Goal: Communication & Community: Answer question/provide support

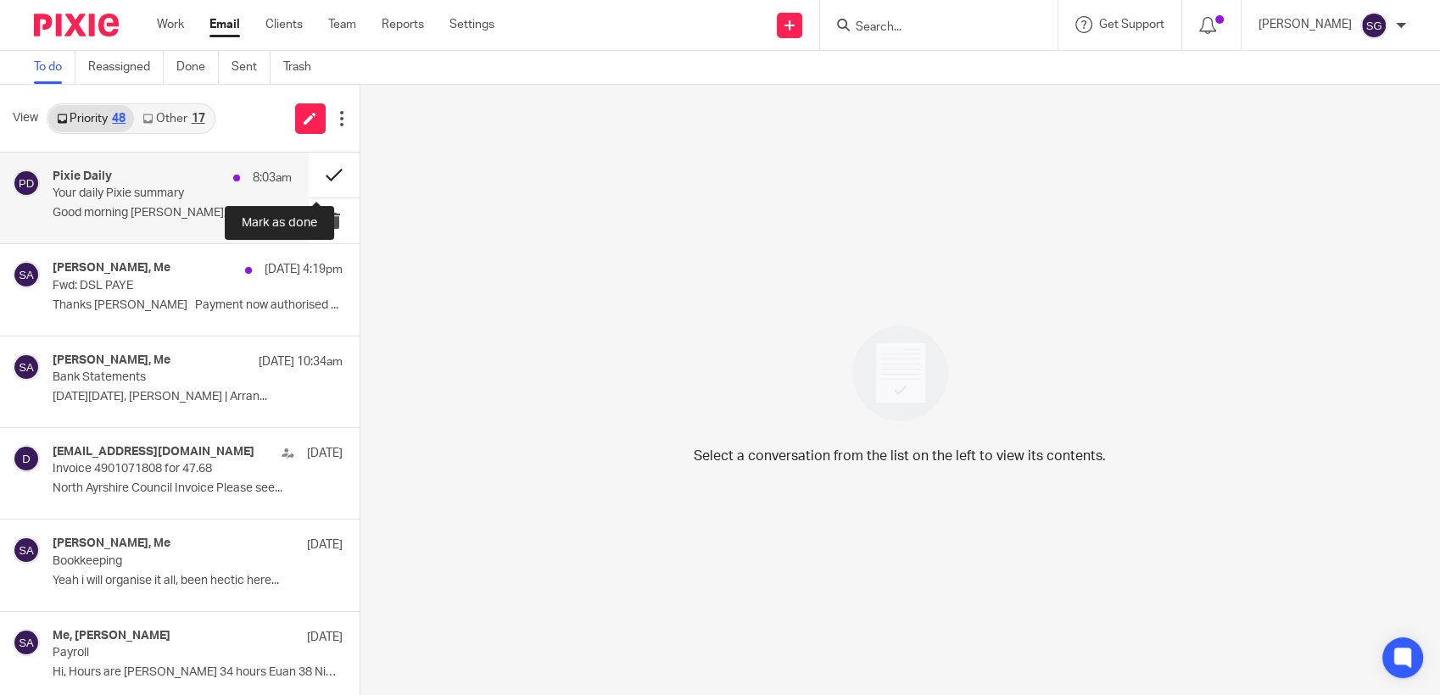
click at [319, 171] on button at bounding box center [334, 175] width 51 height 45
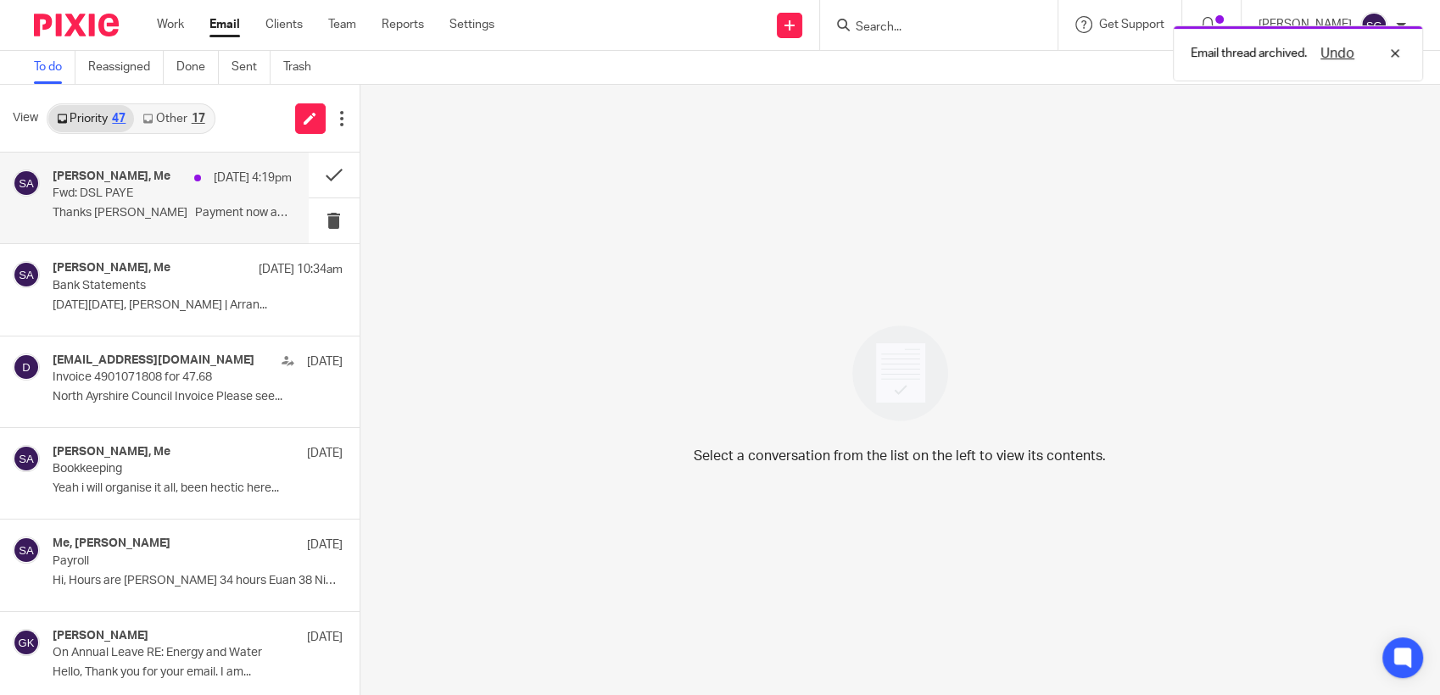
click at [214, 170] on p "15 Aug 4:19pm" at bounding box center [253, 178] width 78 height 17
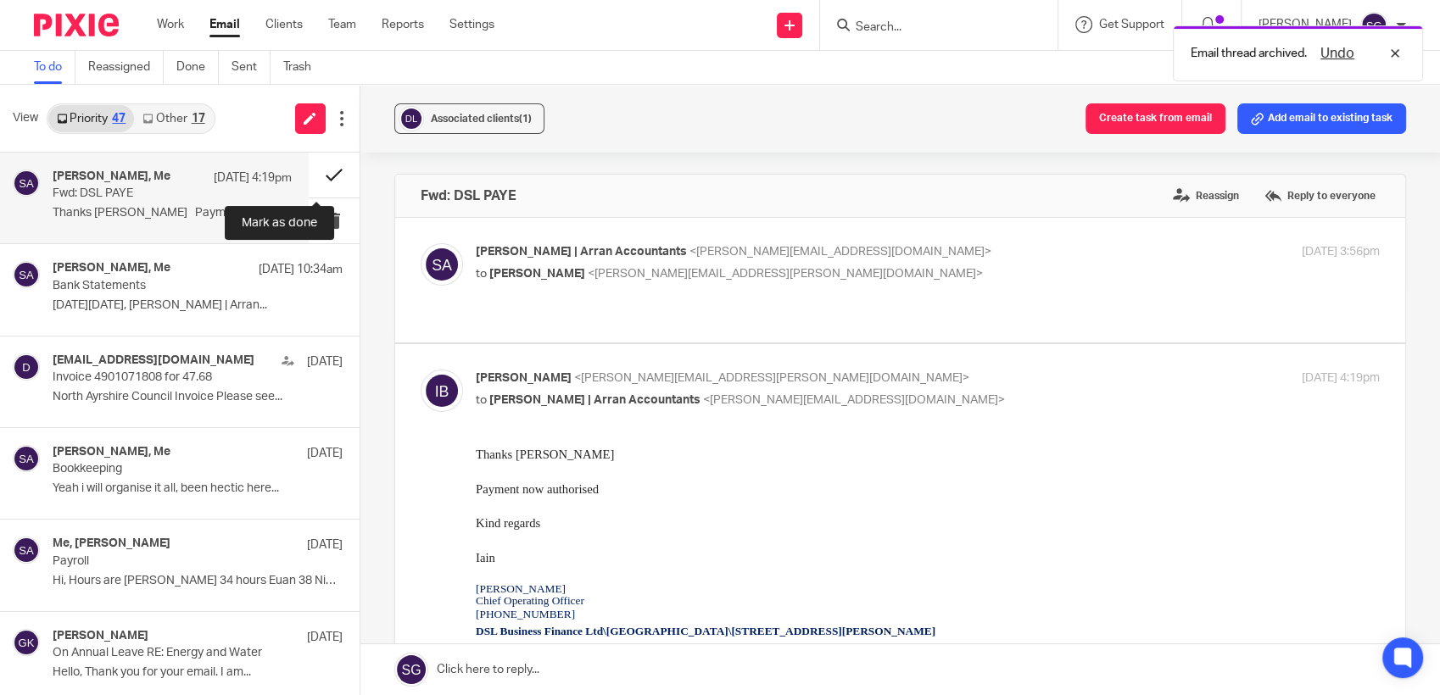
click at [319, 170] on button at bounding box center [334, 175] width 51 height 45
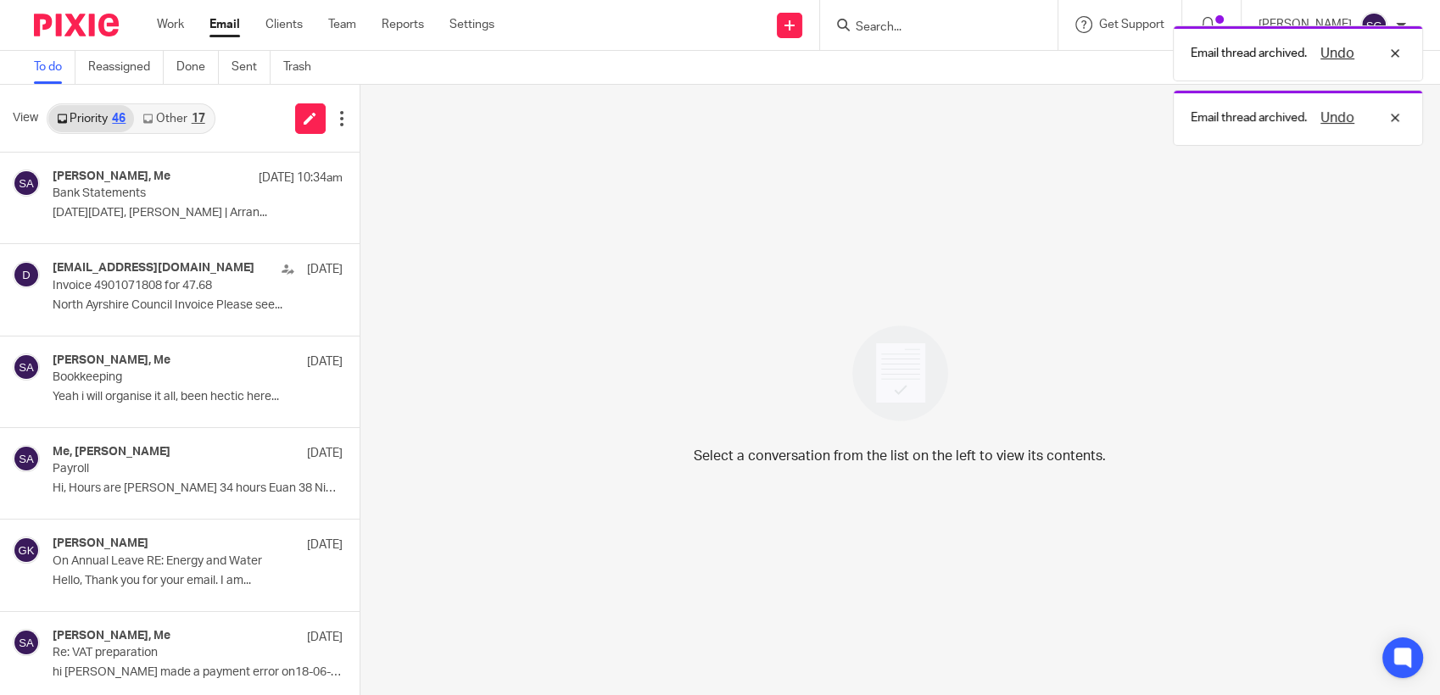
click at [179, 114] on link "Other 17" at bounding box center [173, 118] width 79 height 27
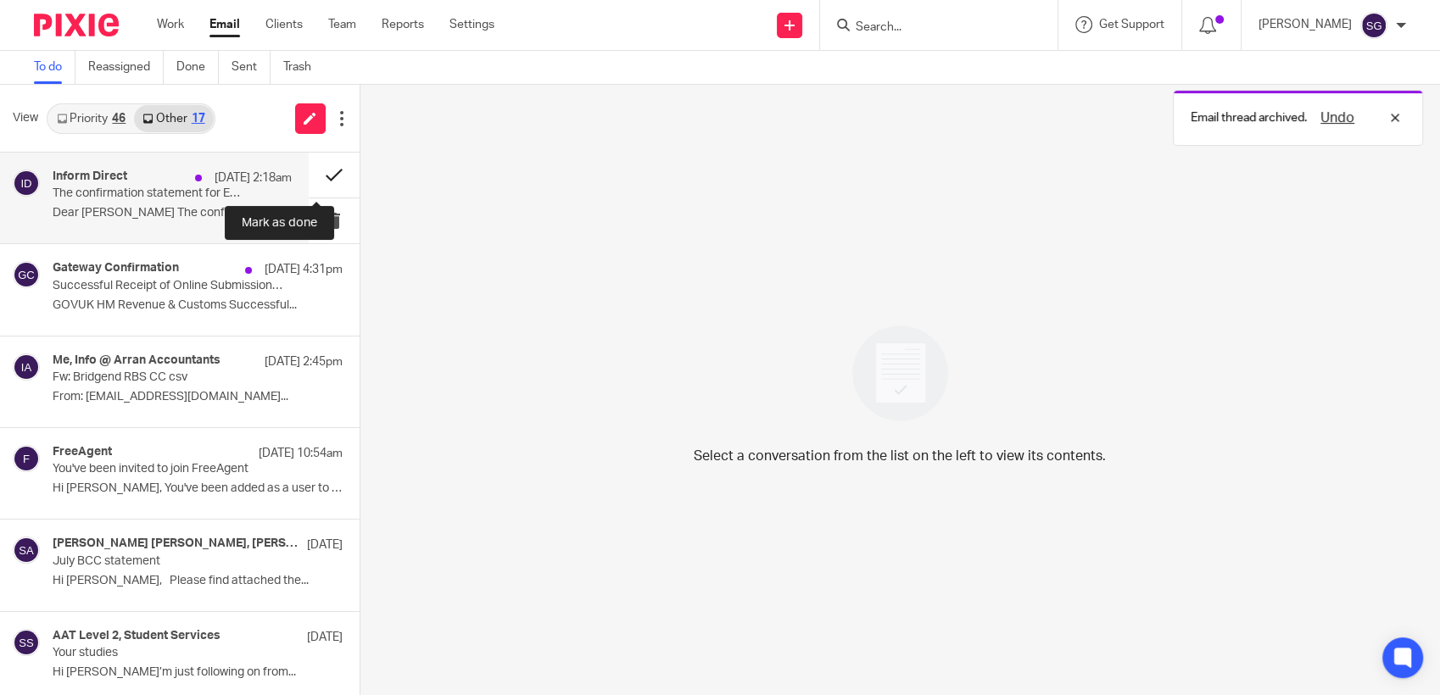
click at [320, 171] on button at bounding box center [334, 175] width 51 height 45
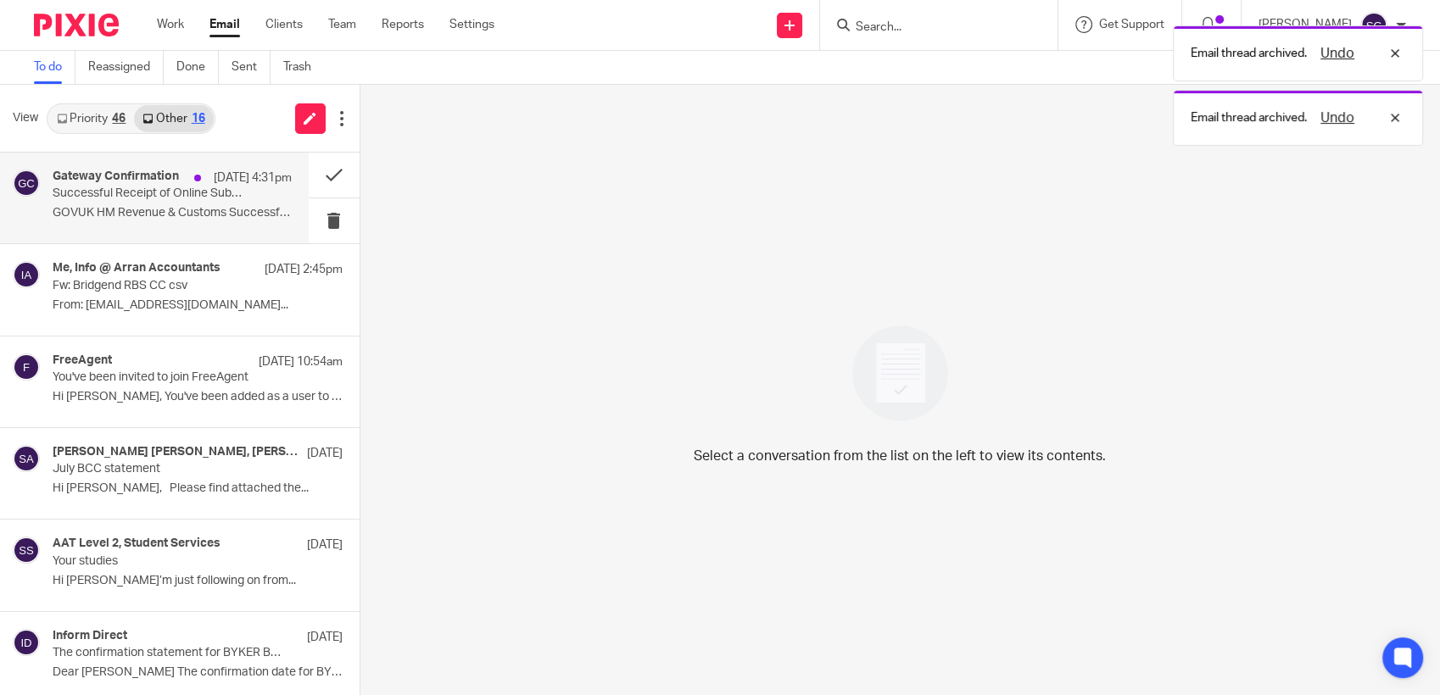
click at [244, 181] on p "15 Aug 4:31pm" at bounding box center [253, 178] width 78 height 17
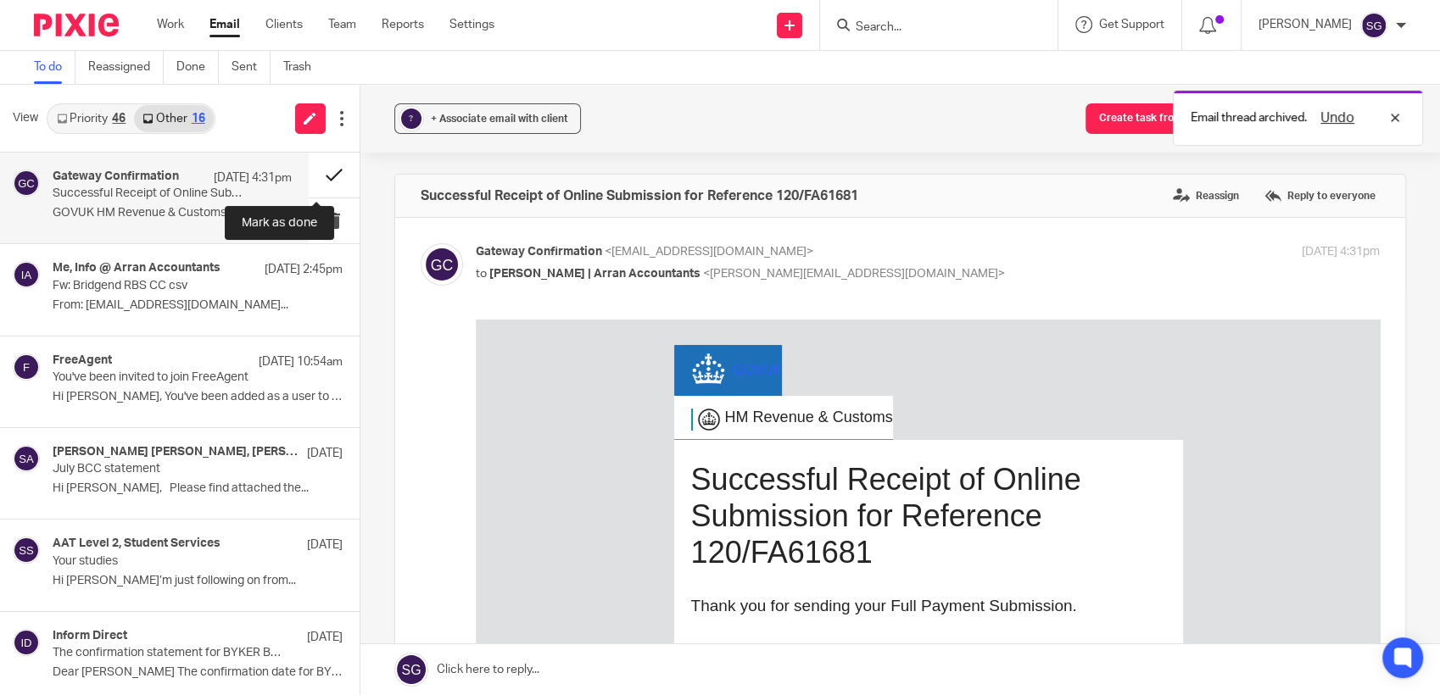
click at [310, 172] on button at bounding box center [334, 175] width 51 height 45
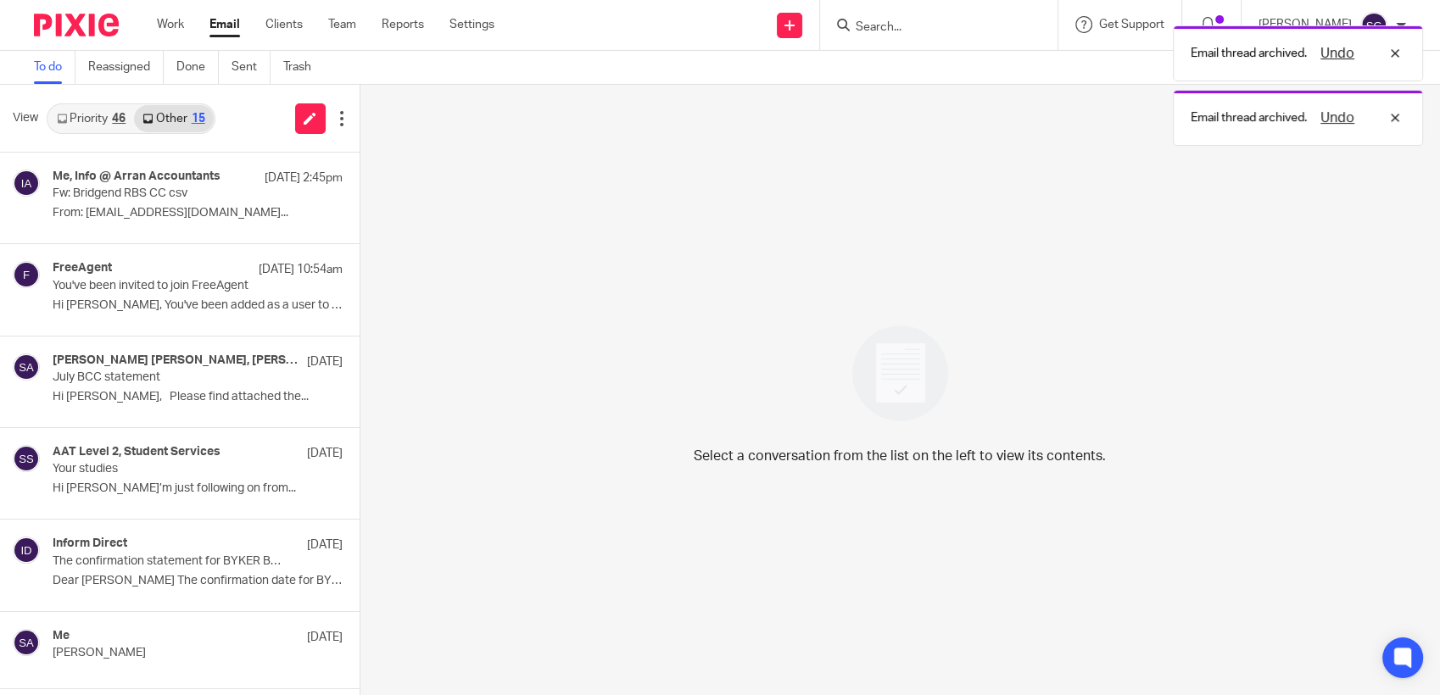
click at [97, 119] on link "Priority 46" at bounding box center [91, 118] width 86 height 27
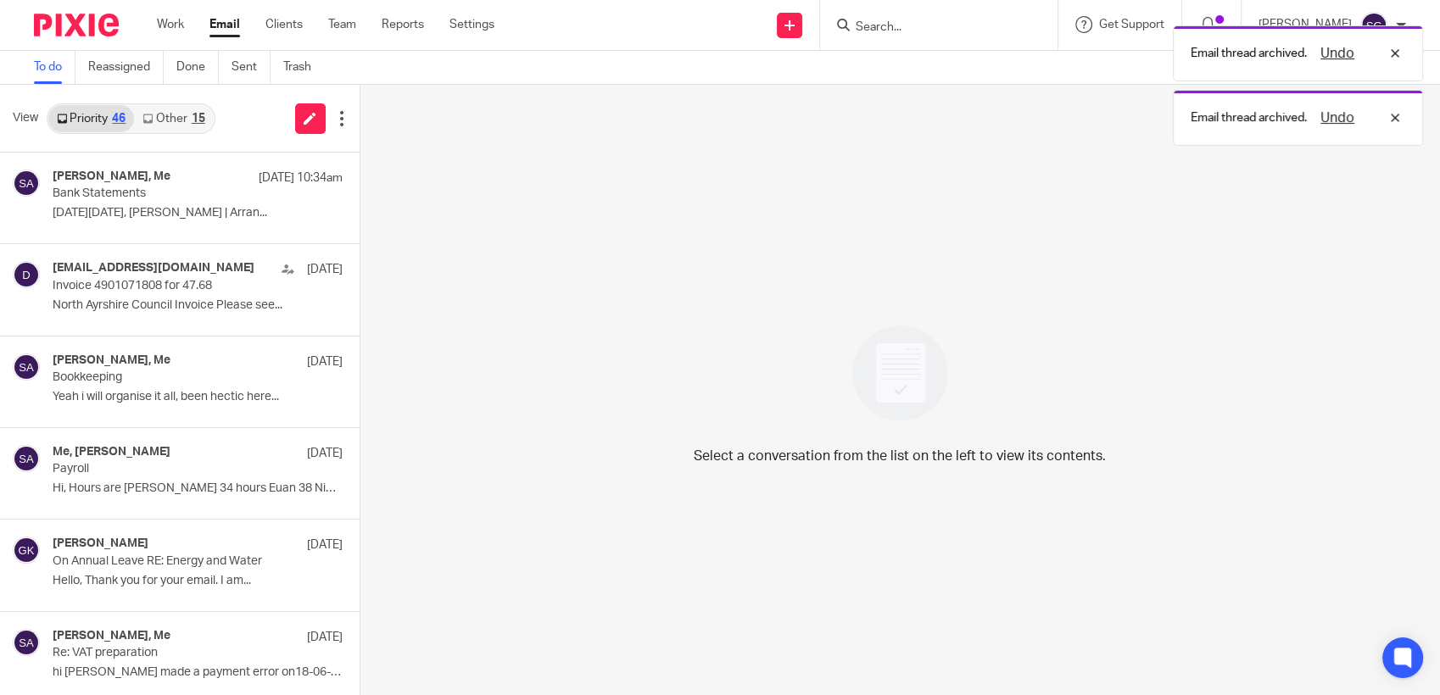
click at [224, 130] on div "View Priority 46 Other 15" at bounding box center [180, 119] width 360 height 68
click at [875, 31] on div "Email thread archived. Undo Email thread archived. Undo" at bounding box center [1071, 81] width 703 height 129
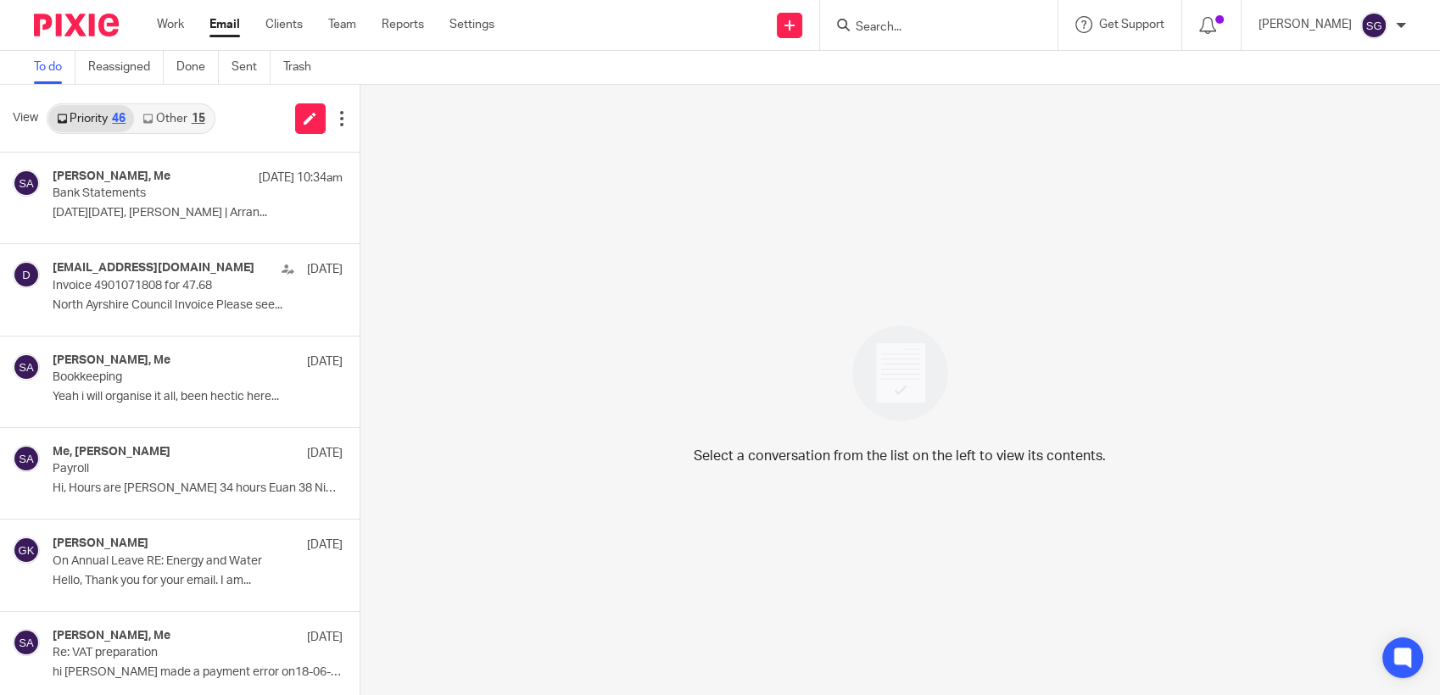
click at [873, 28] on input "Search" at bounding box center [930, 27] width 153 height 15
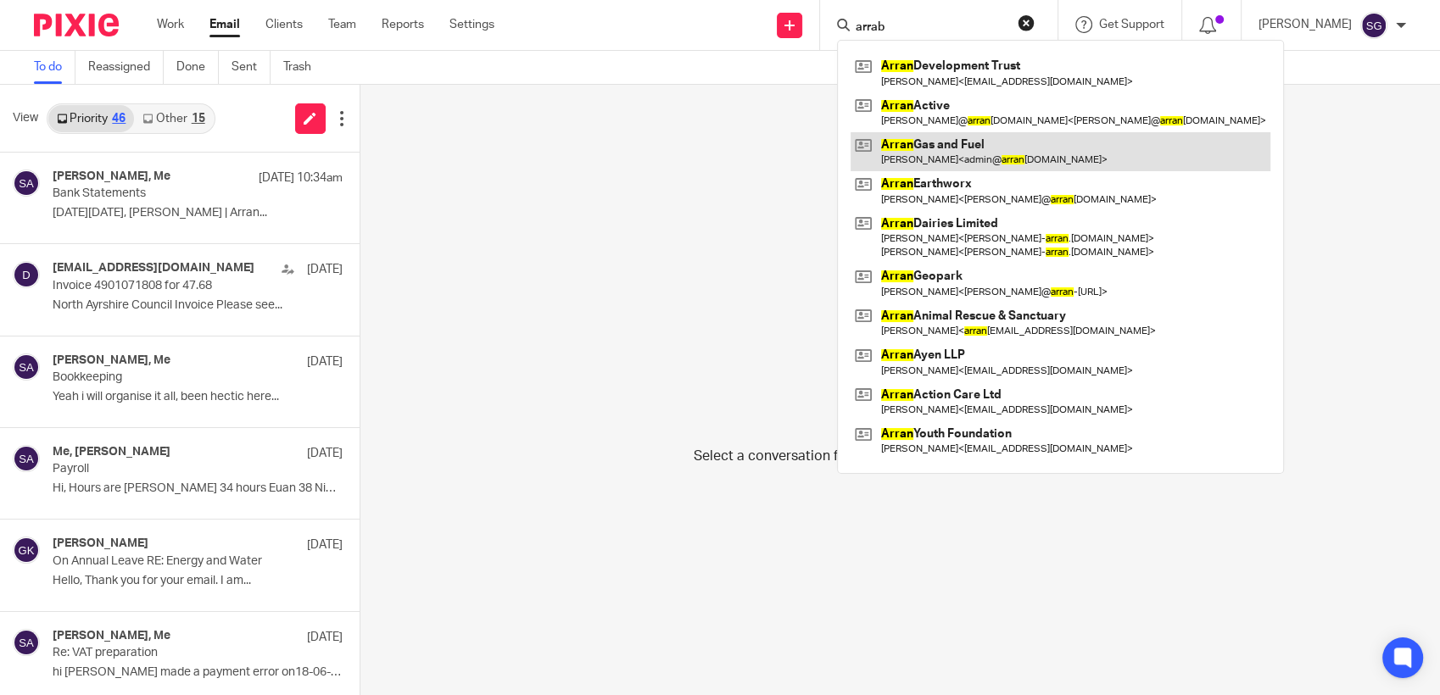
type input "arrab"
click at [968, 152] on link at bounding box center [1061, 151] width 420 height 39
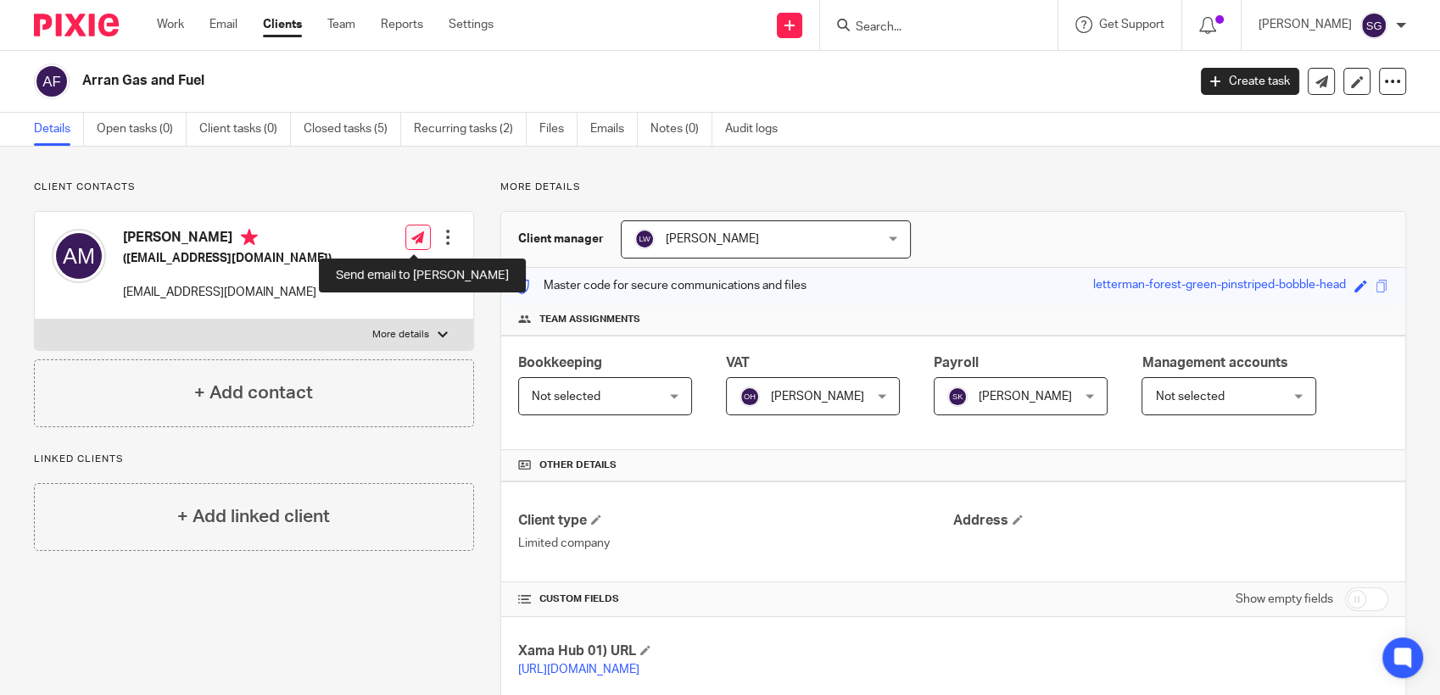
click at [411, 243] on icon at bounding box center [417, 238] width 13 height 13
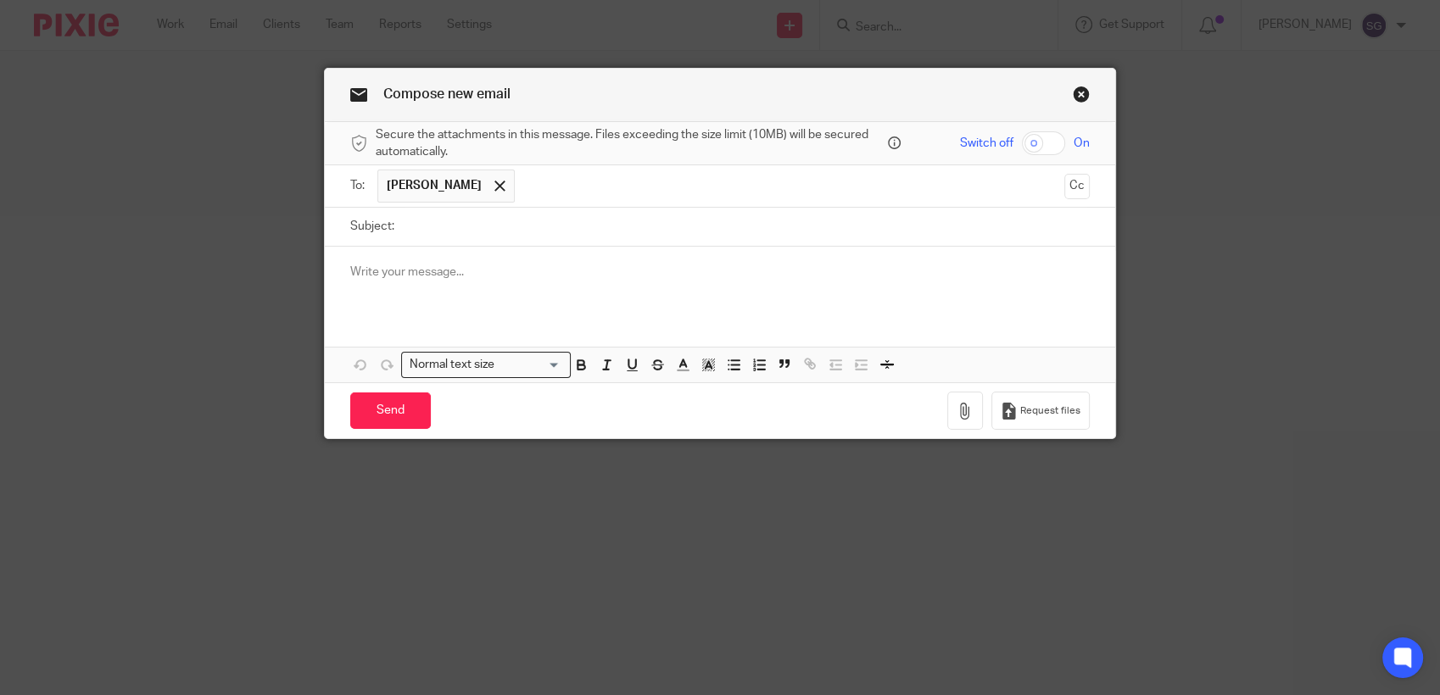
click at [547, 237] on input "Subject:" at bounding box center [746, 227] width 687 height 38
click at [548, 237] on input "Hi Alan" at bounding box center [746, 227] width 687 height 38
type input "H"
click at [490, 192] on div at bounding box center [500, 186] width 20 height 25
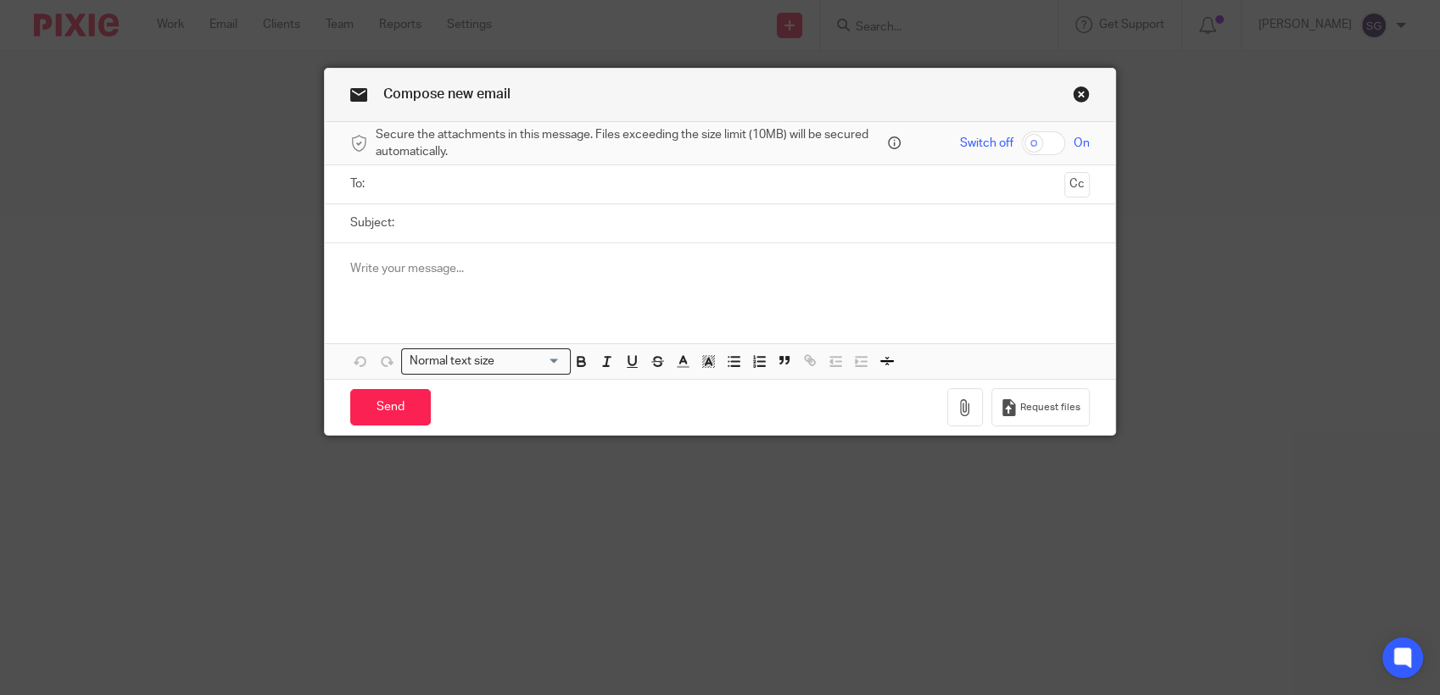
click at [1074, 98] on link "Close this dialog window" at bounding box center [1081, 97] width 17 height 23
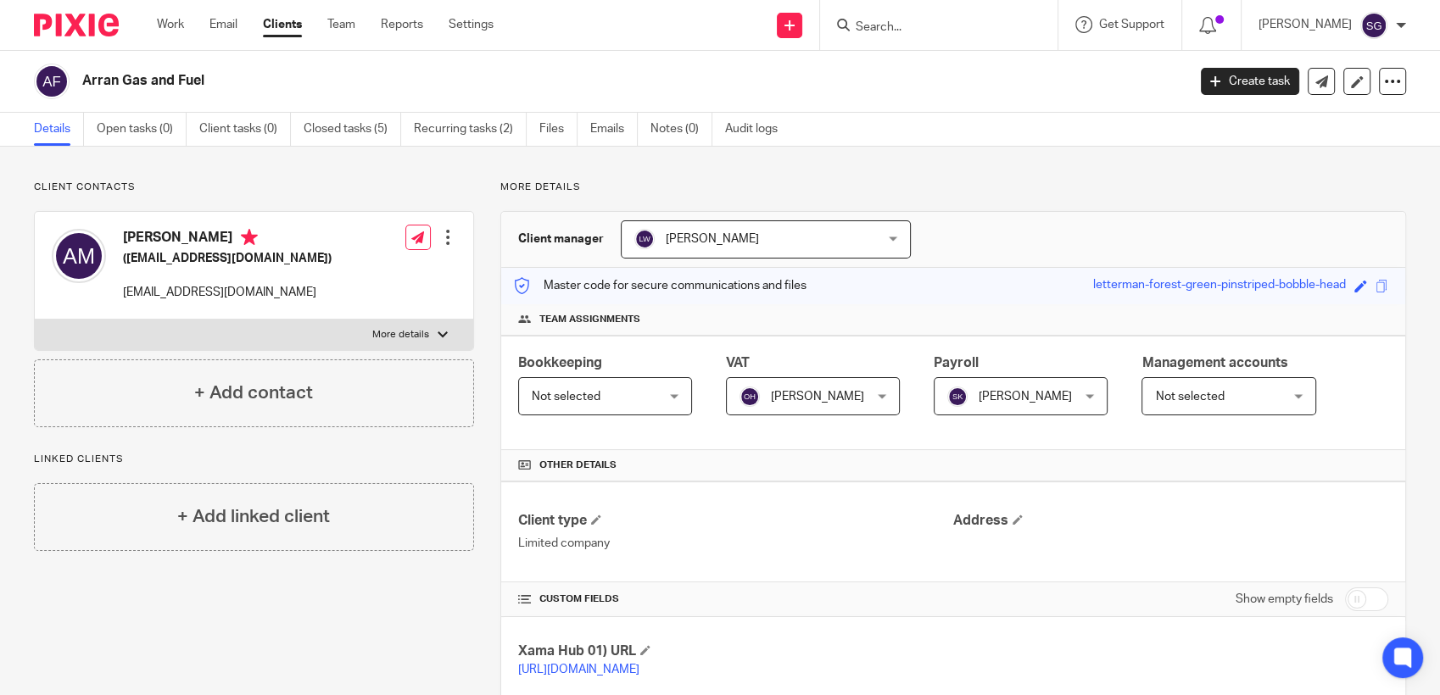
click at [929, 32] on input "Search" at bounding box center [930, 27] width 153 height 15
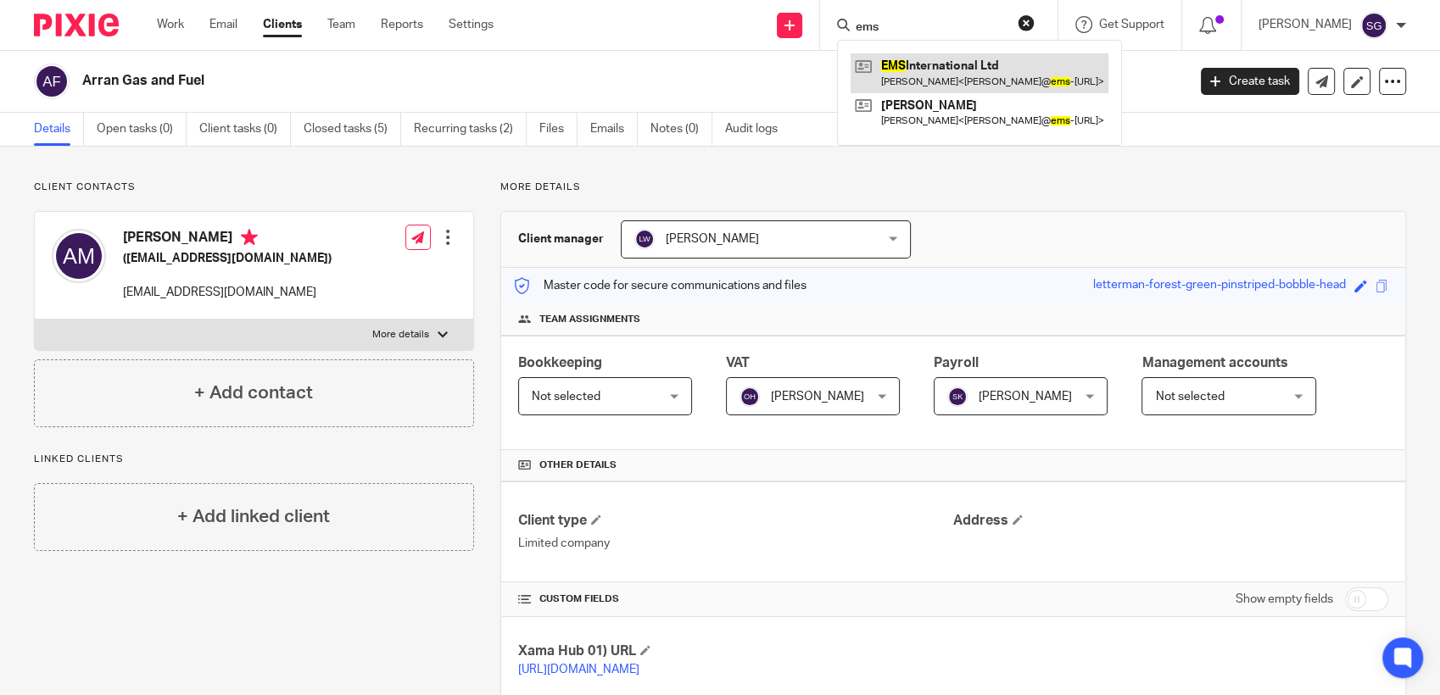
type input "ems"
click at [945, 68] on link at bounding box center [980, 72] width 258 height 39
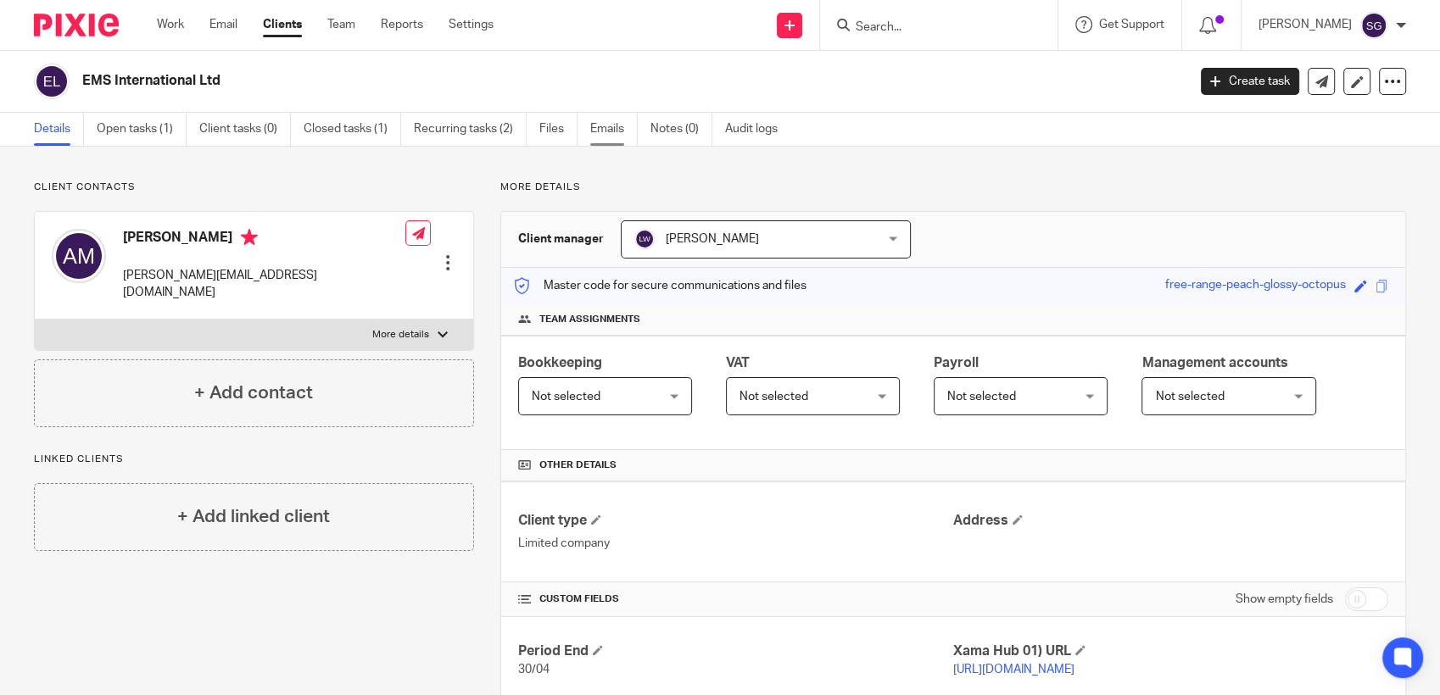
click at [598, 128] on link "Emails" at bounding box center [613, 129] width 47 height 33
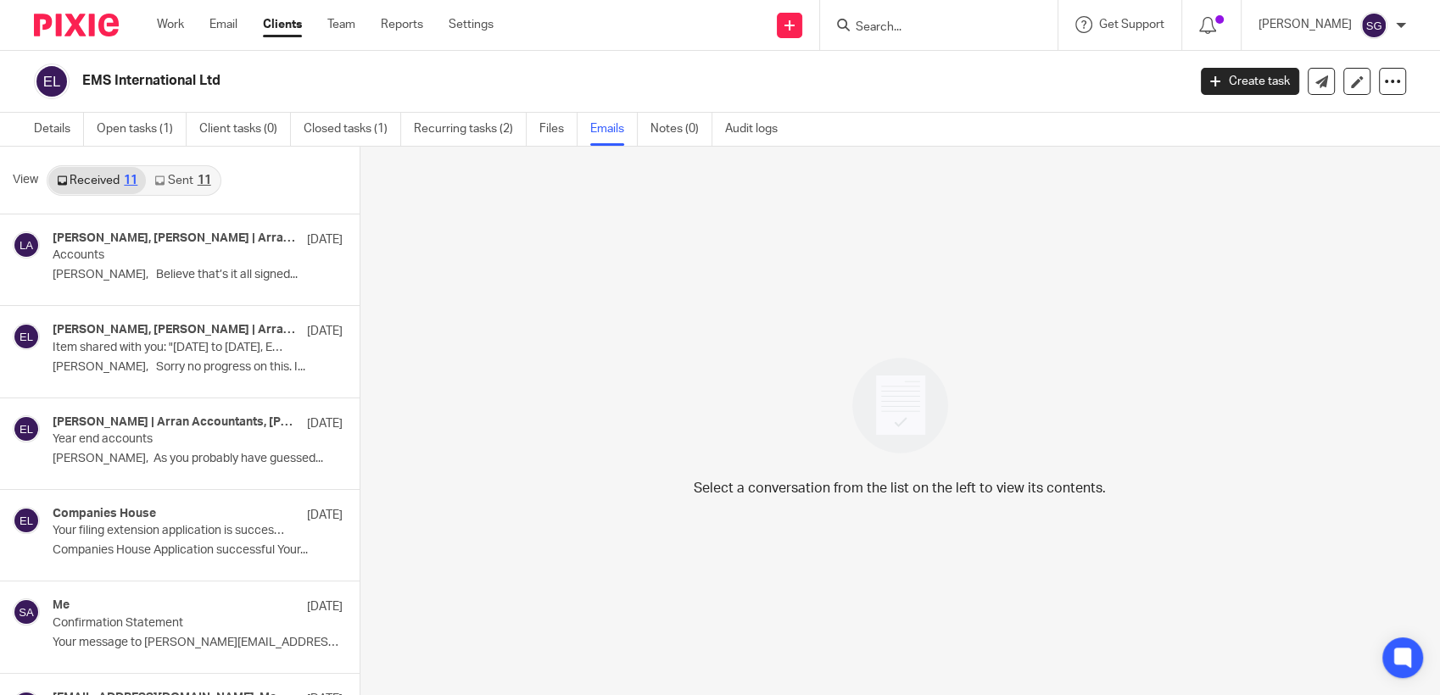
click at [198, 187] on link "Sent 11" at bounding box center [182, 180] width 73 height 27
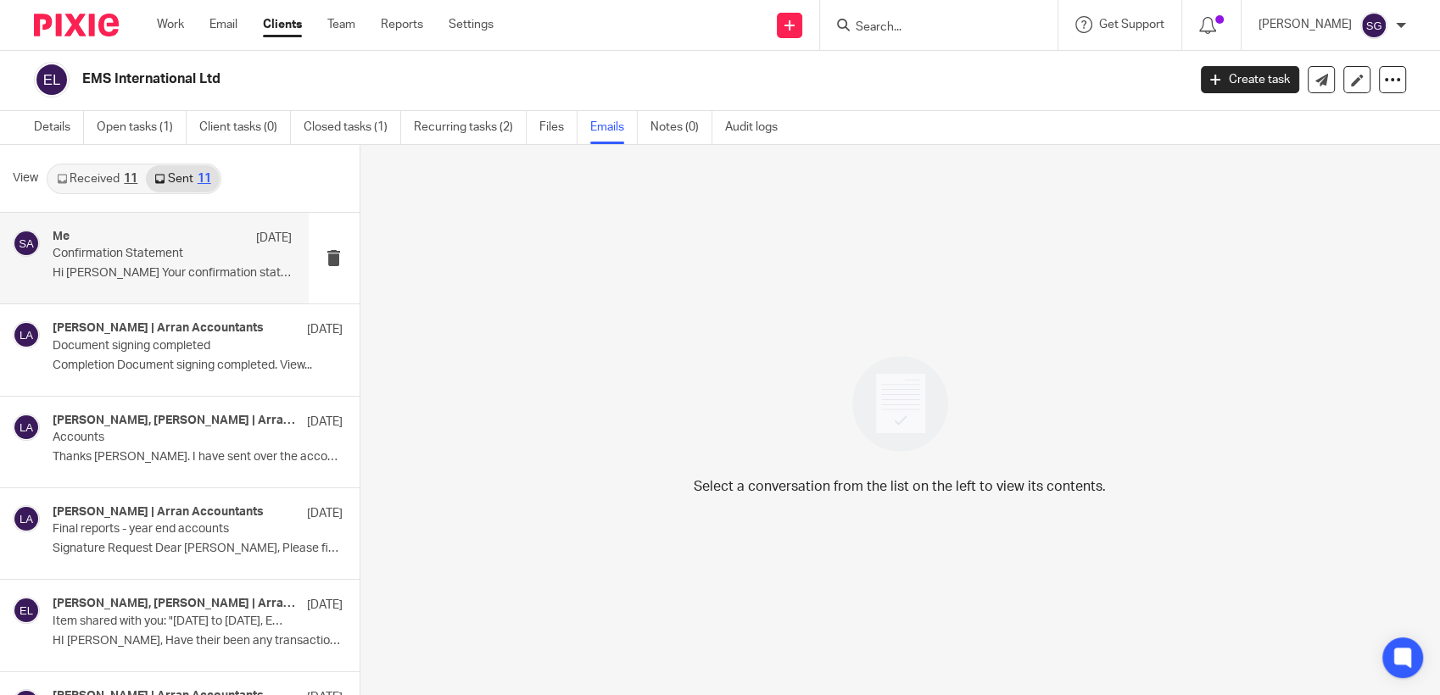
click at [189, 249] on p "Confirmation Statement" at bounding box center [148, 254] width 191 height 14
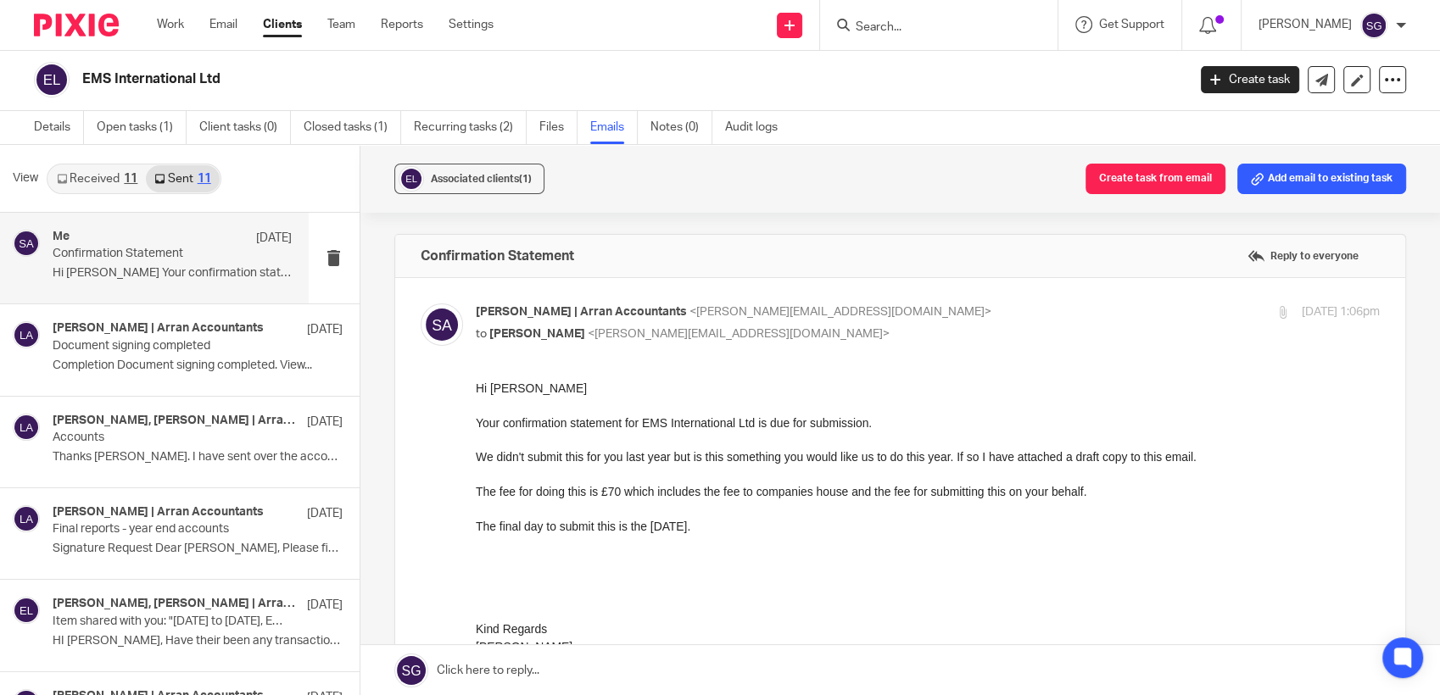
scroll to position [282, 0]
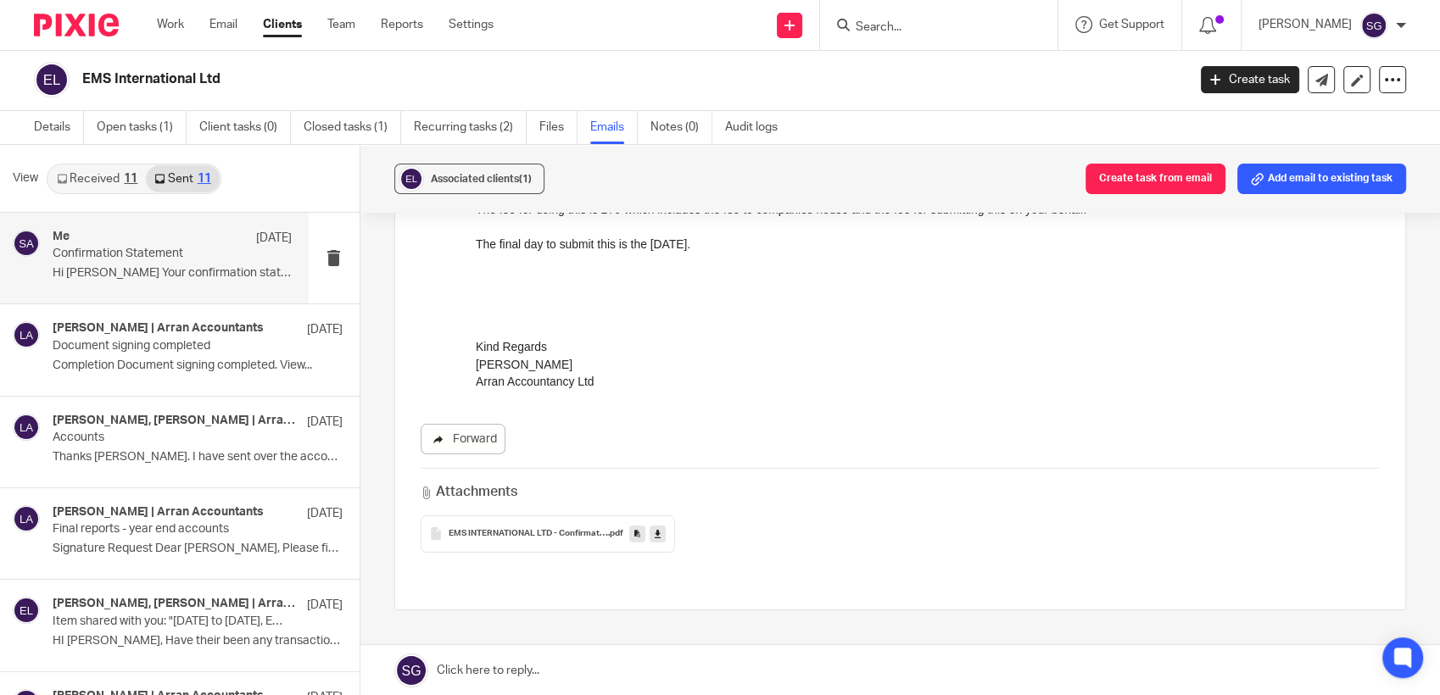
click at [460, 439] on link "Forward" at bounding box center [463, 439] width 85 height 31
click at [217, 18] on link "Email" at bounding box center [223, 24] width 28 height 17
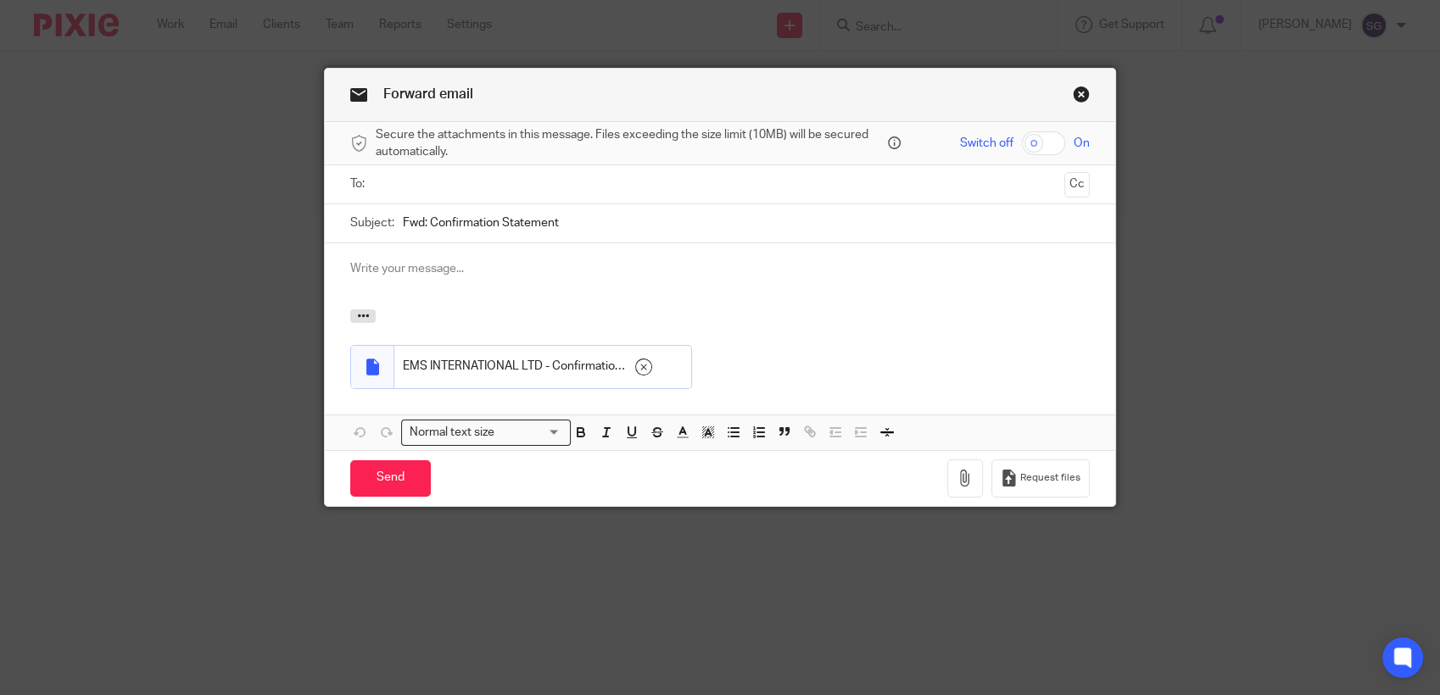
click at [564, 192] on input "text" at bounding box center [720, 185] width 676 height 20
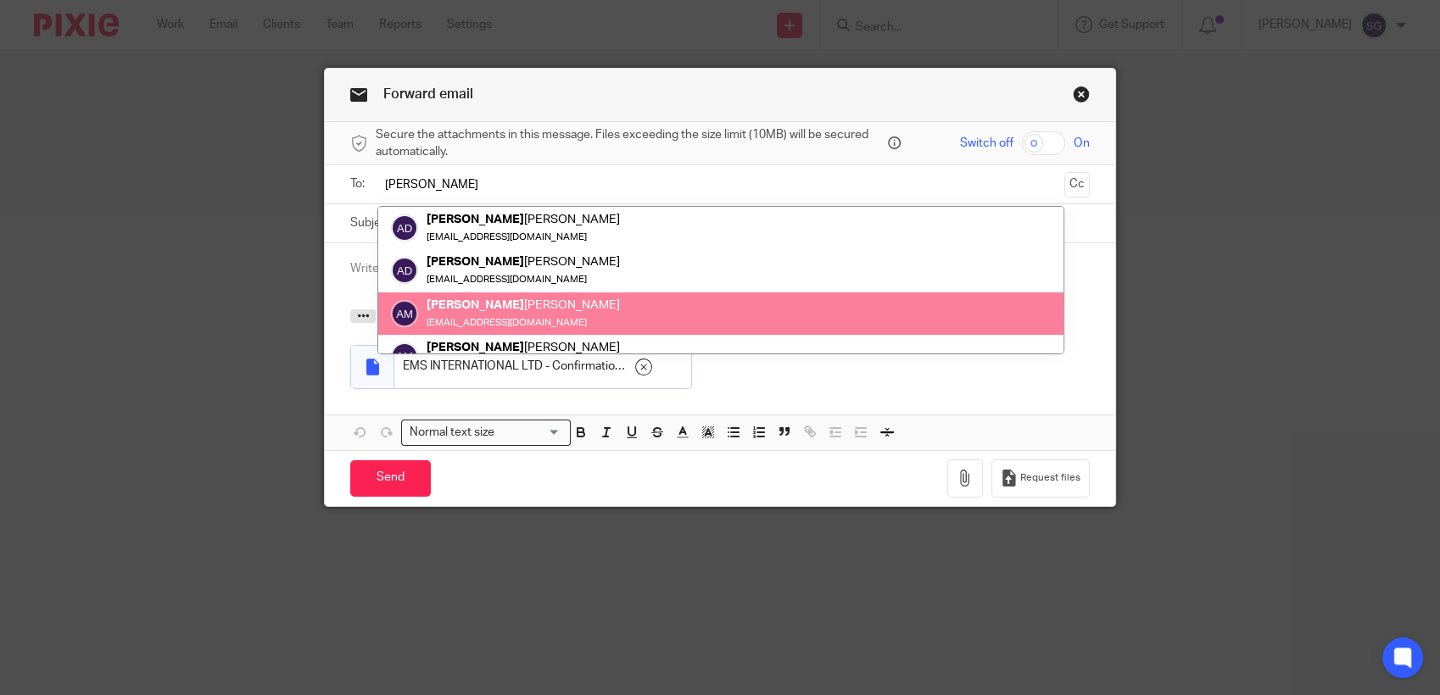
type input "[PERSON_NAME]"
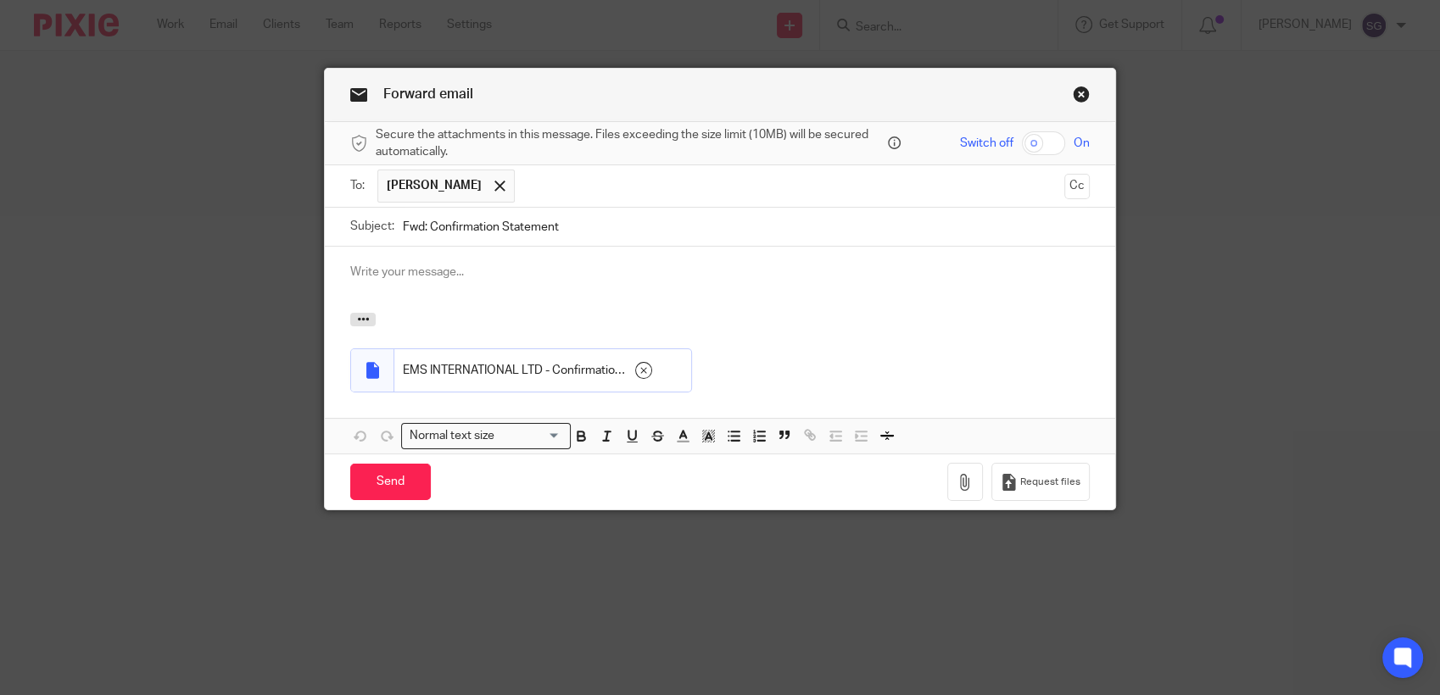
click at [560, 254] on div at bounding box center [720, 280] width 790 height 66
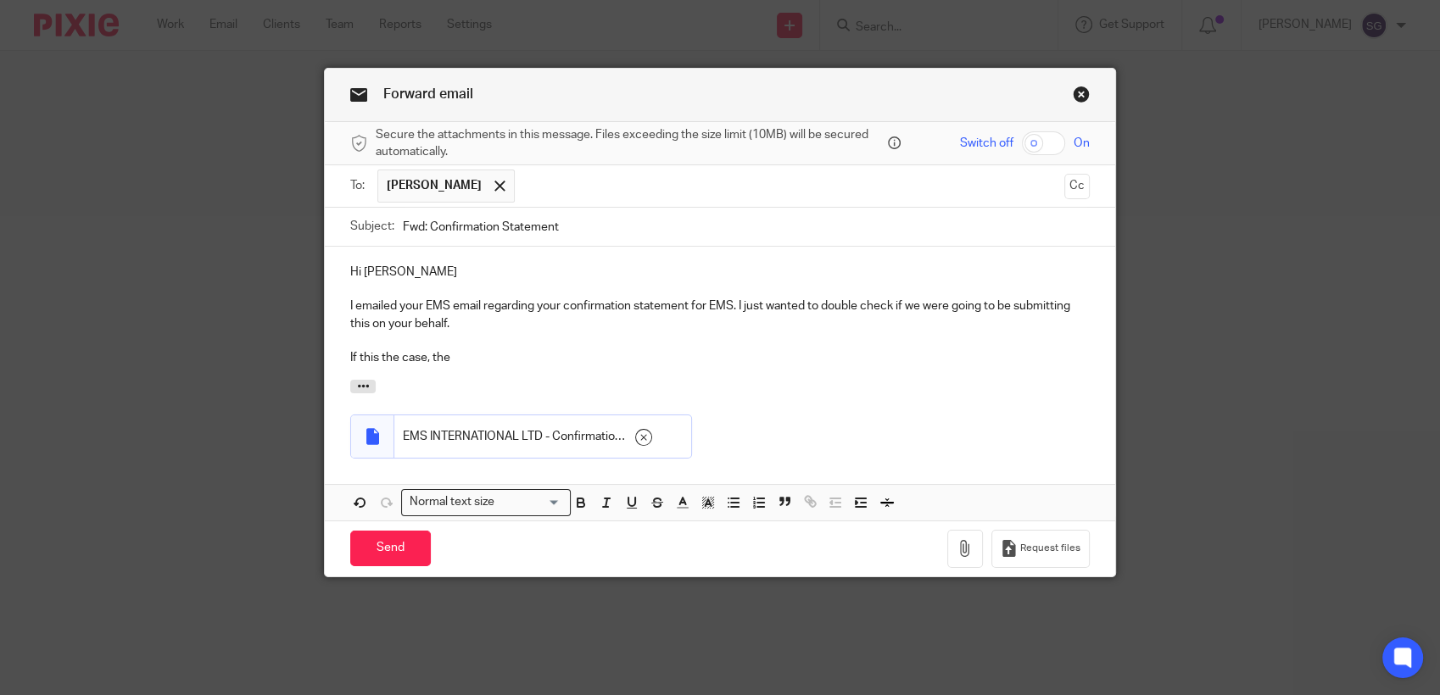
click at [481, 356] on p "If this the case, the" at bounding box center [719, 357] width 739 height 17
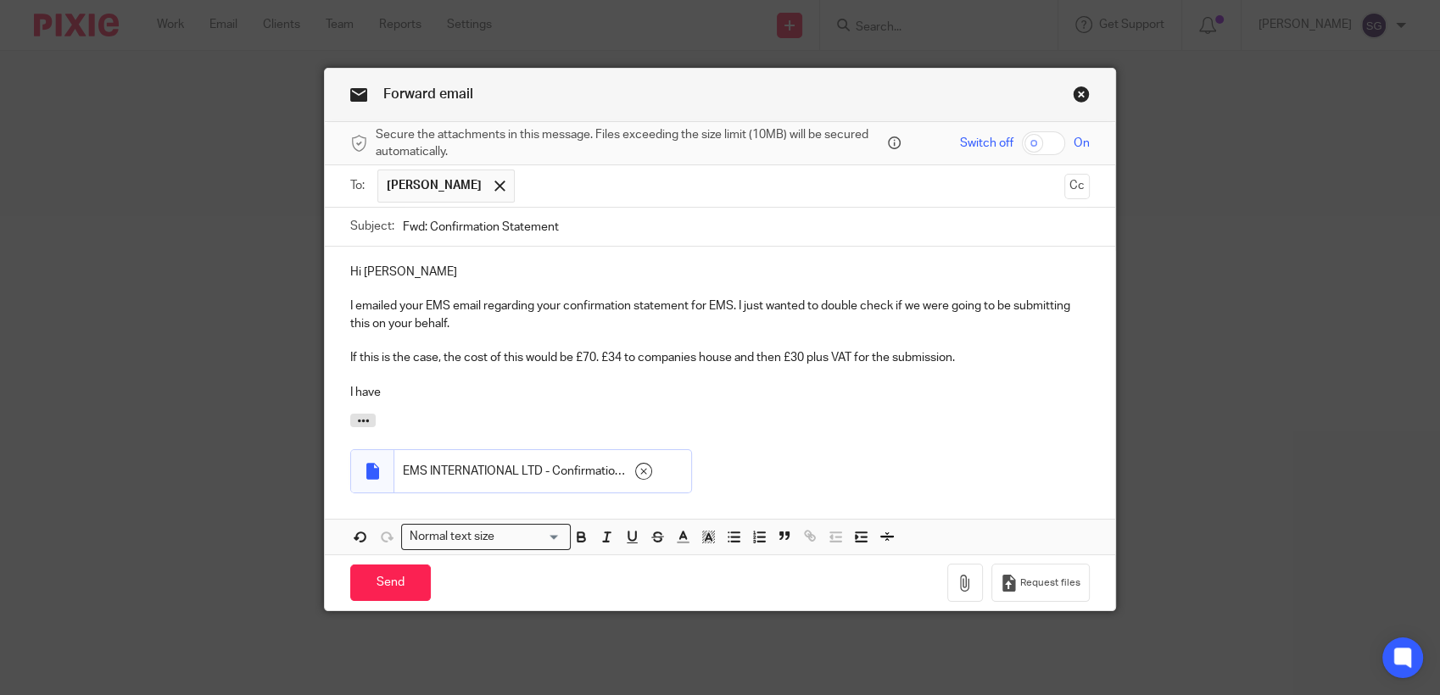
click at [739, 393] on p "I have" at bounding box center [719, 392] width 739 height 17
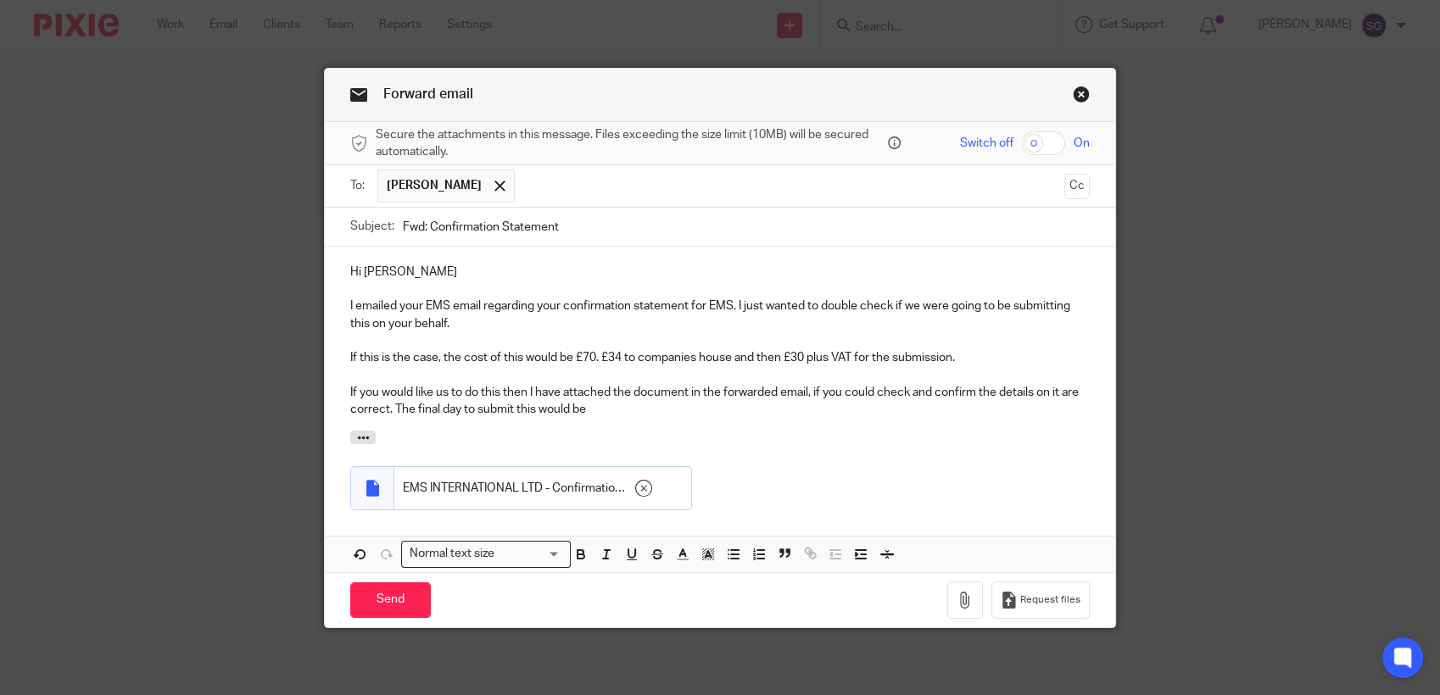
click at [611, 417] on p "If you would like us to do this then I have attached the document in the forwar…" at bounding box center [719, 401] width 739 height 35
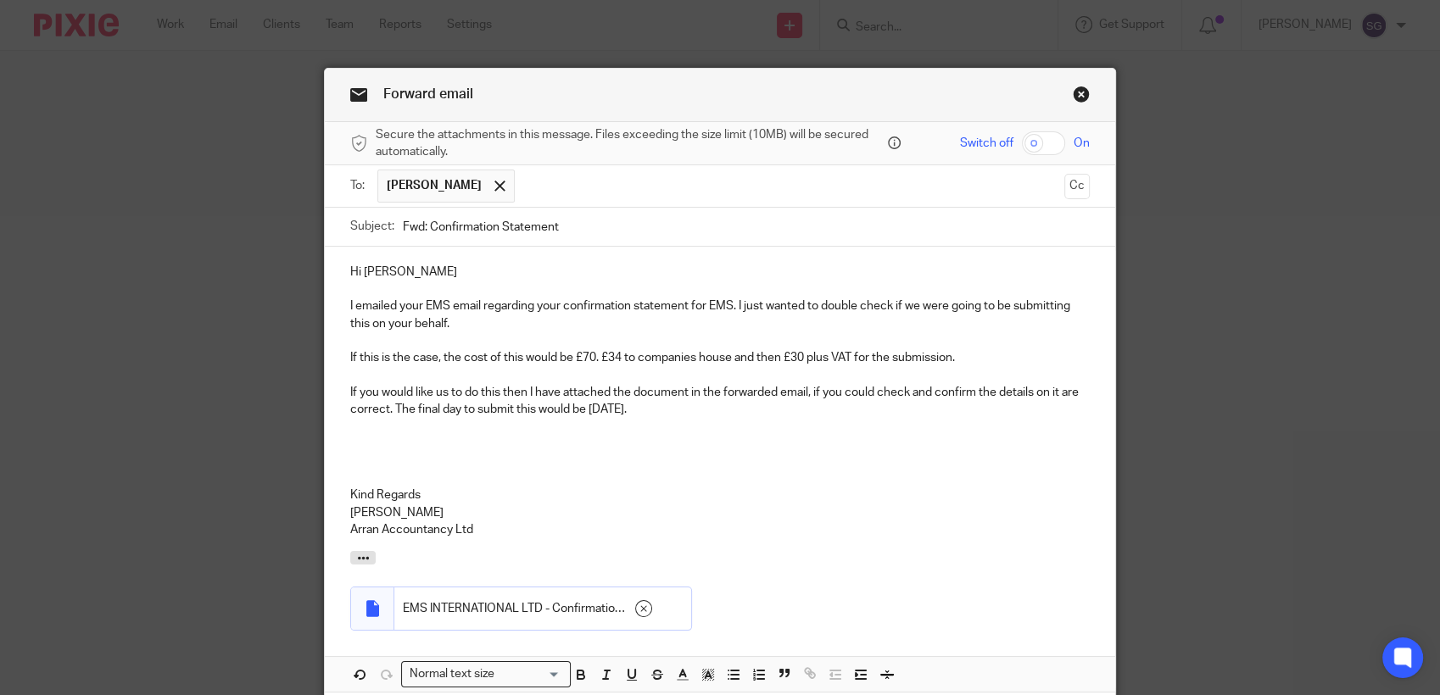
scroll to position [94, 0]
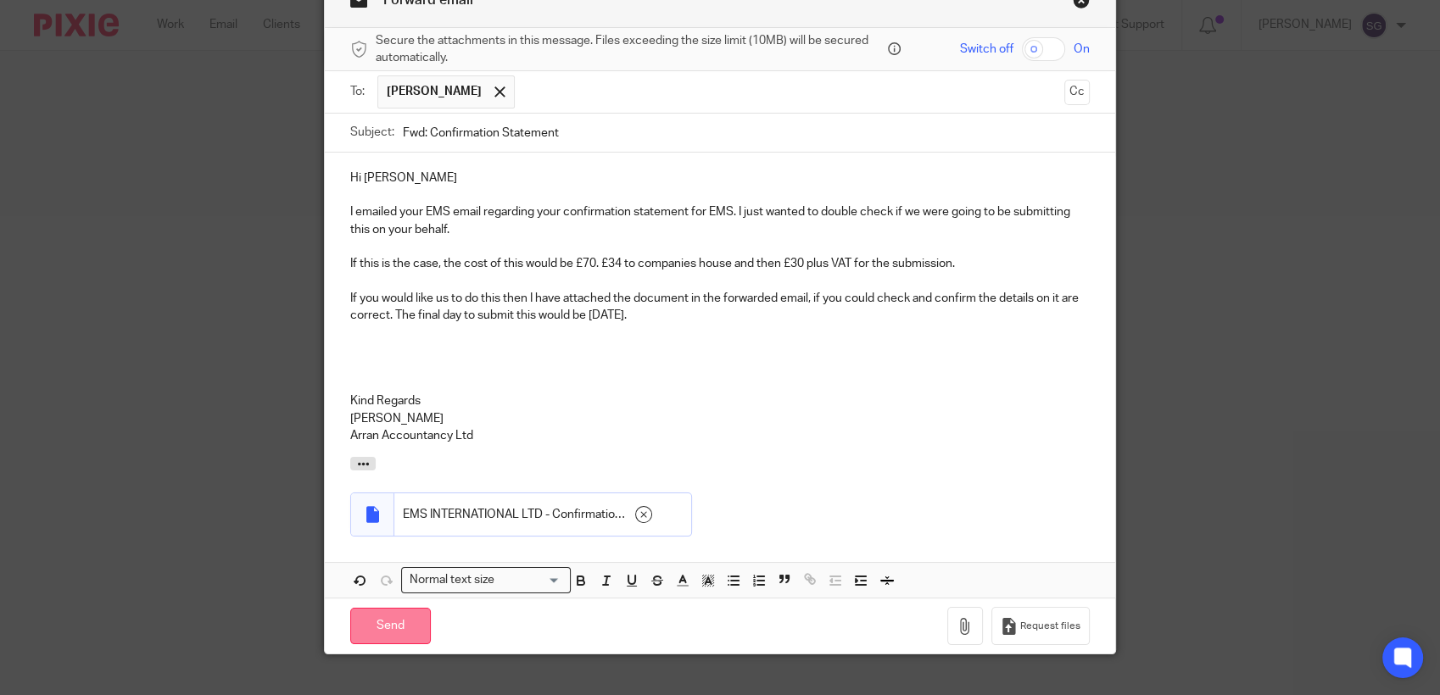
click at [376, 632] on input "Send" at bounding box center [390, 626] width 81 height 36
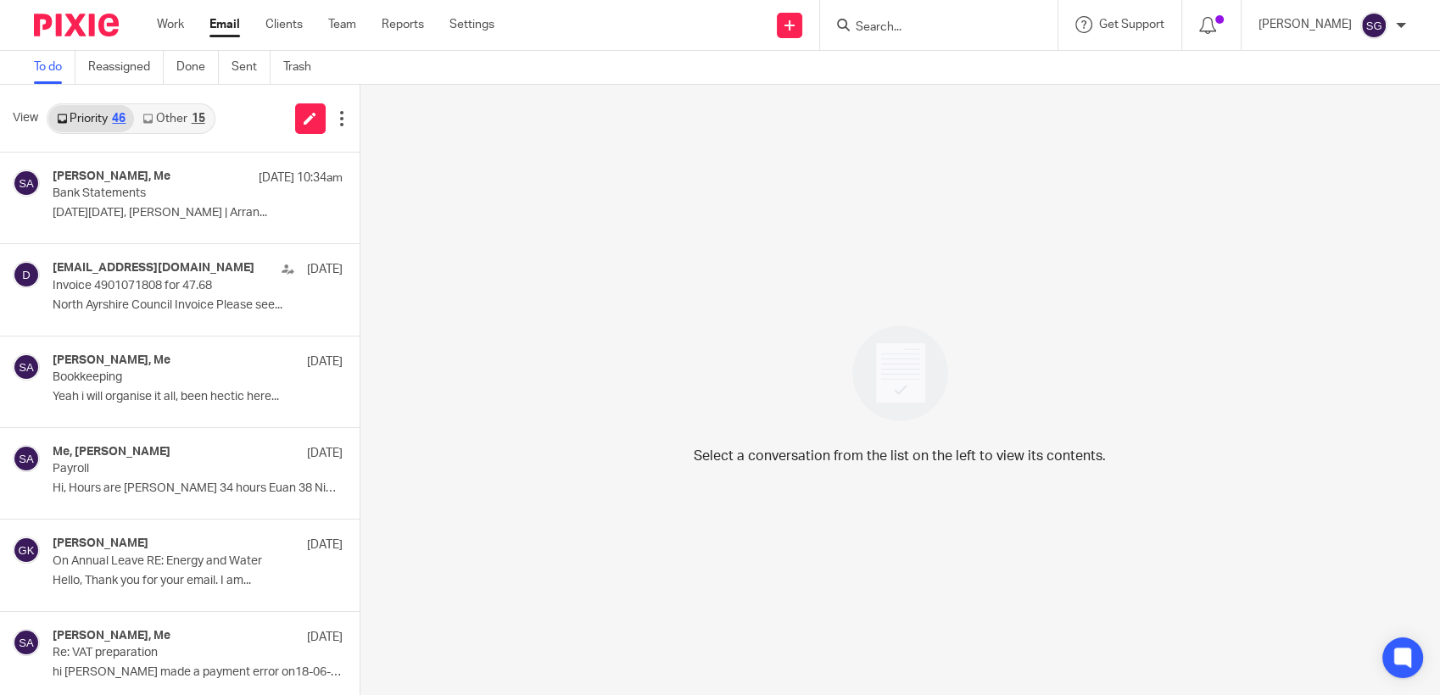
click at [155, 133] on div "View Priority 46 Other 15" at bounding box center [180, 119] width 360 height 68
click at [165, 115] on link "Other 15" at bounding box center [173, 118] width 79 height 27
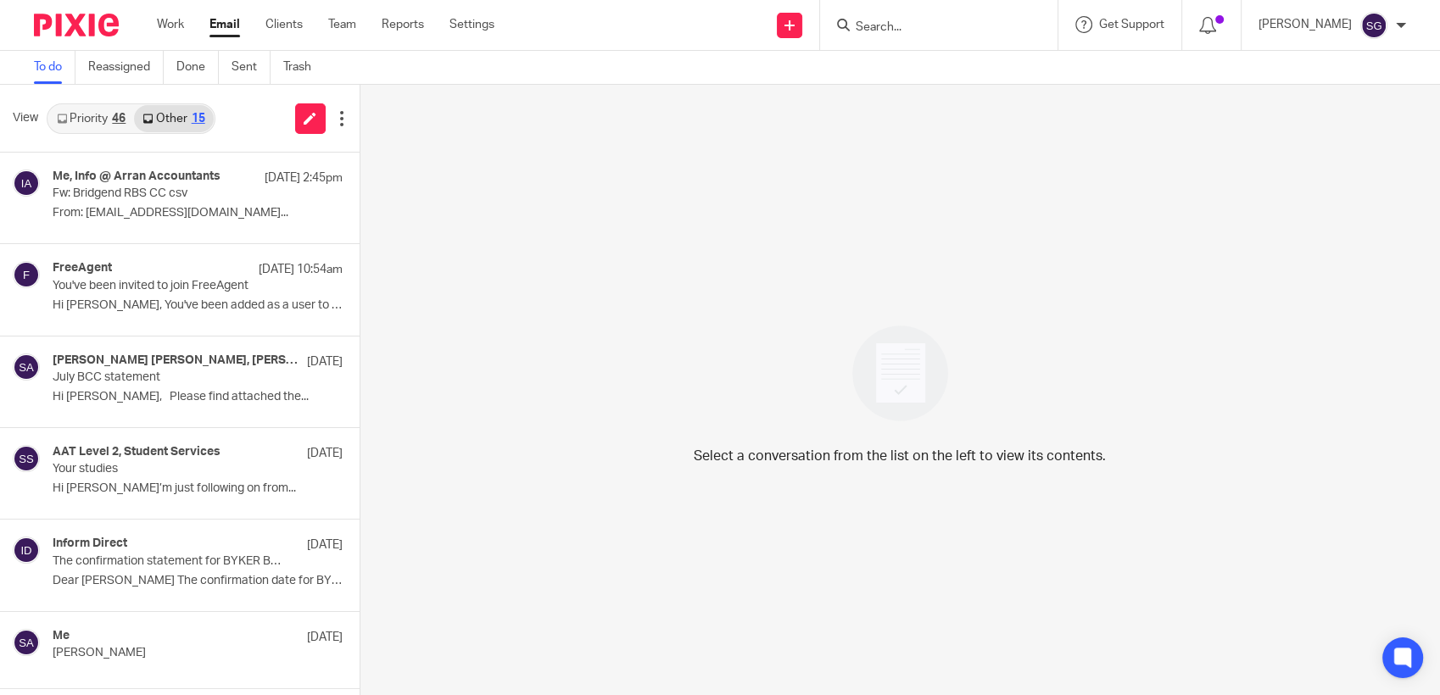
click at [70, 115] on link "Priority 46" at bounding box center [91, 118] width 86 height 27
